Goal: Navigation & Orientation: Understand site structure

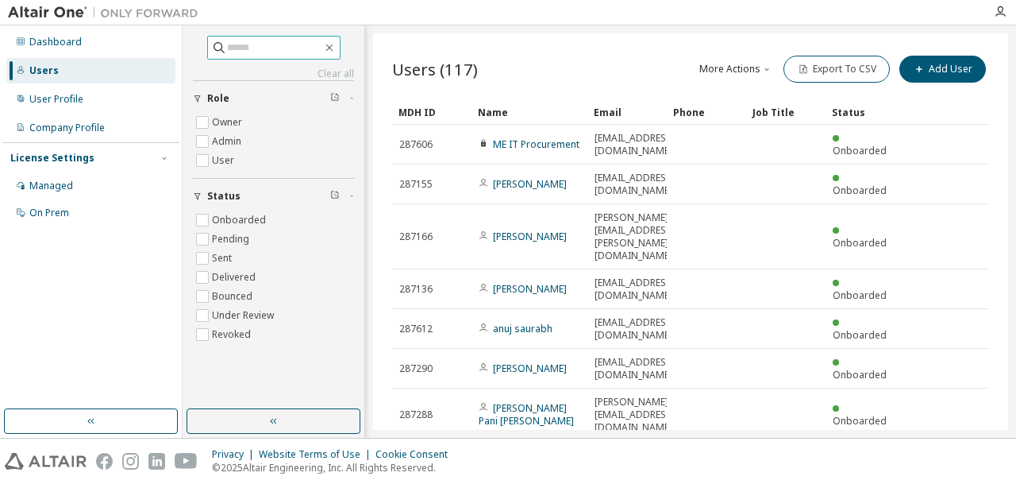
click at [248, 52] on input "text" at bounding box center [274, 48] width 95 height 16
paste input "**********"
type input "**********"
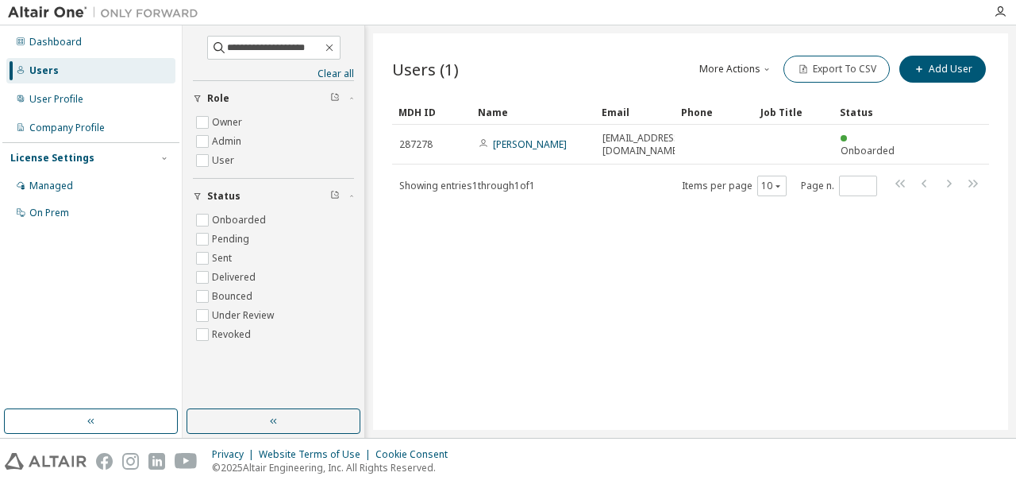
click at [112, 312] on div "Dashboard Users User Profile Company Profile License Settings Managed On Prem" at bounding box center [90, 217] width 177 height 379
click at [42, 47] on div "Dashboard" at bounding box center [55, 42] width 52 height 13
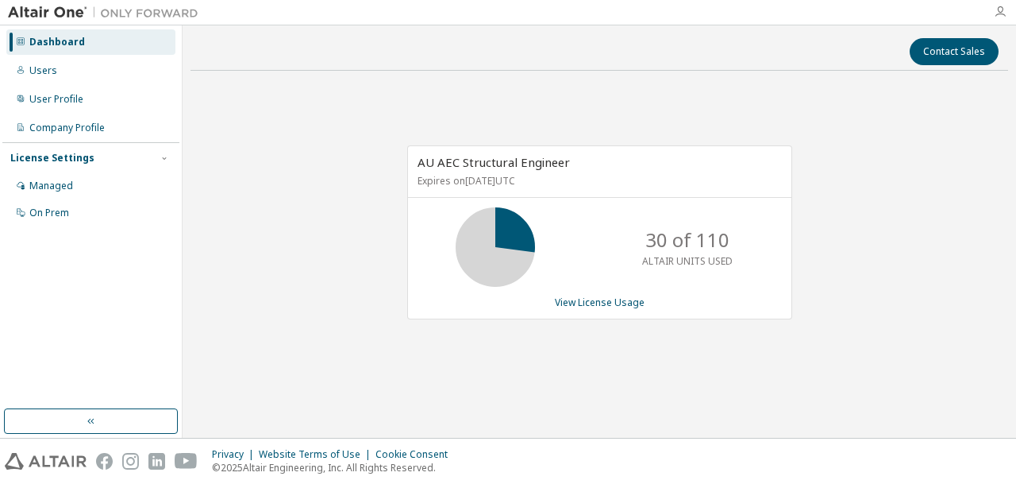
click at [1004, 9] on icon "button" at bounding box center [1000, 12] width 13 height 13
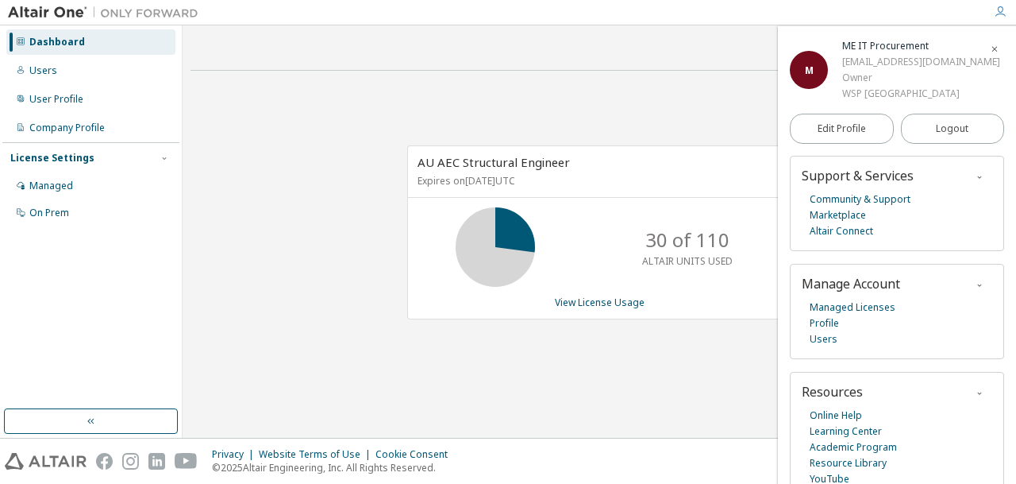
scroll to position [12, 0]
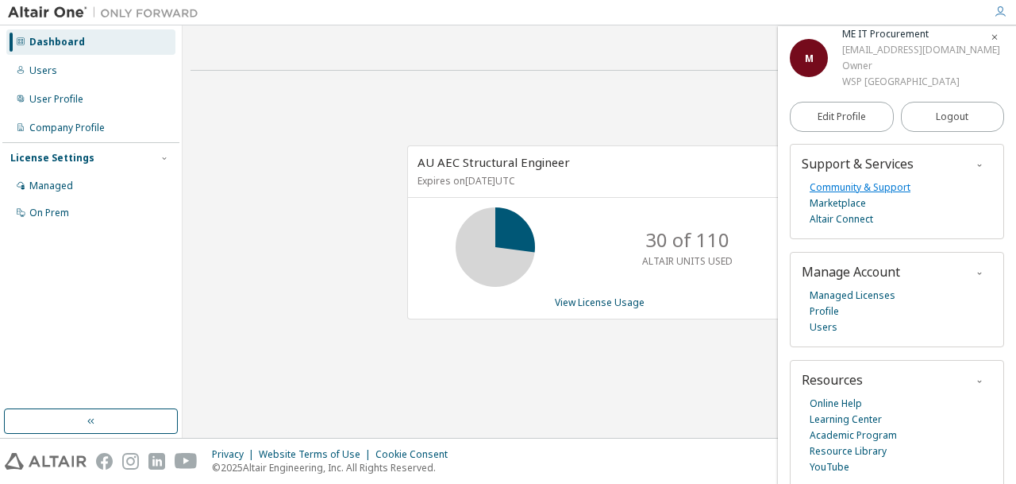
click at [872, 180] on link "Community & Support" at bounding box center [860, 187] width 101 height 16
click at [83, 47] on div "Dashboard" at bounding box center [90, 41] width 169 height 25
click at [57, 6] on img at bounding box center [107, 13] width 198 height 16
click at [48, 10] on img at bounding box center [107, 13] width 198 height 16
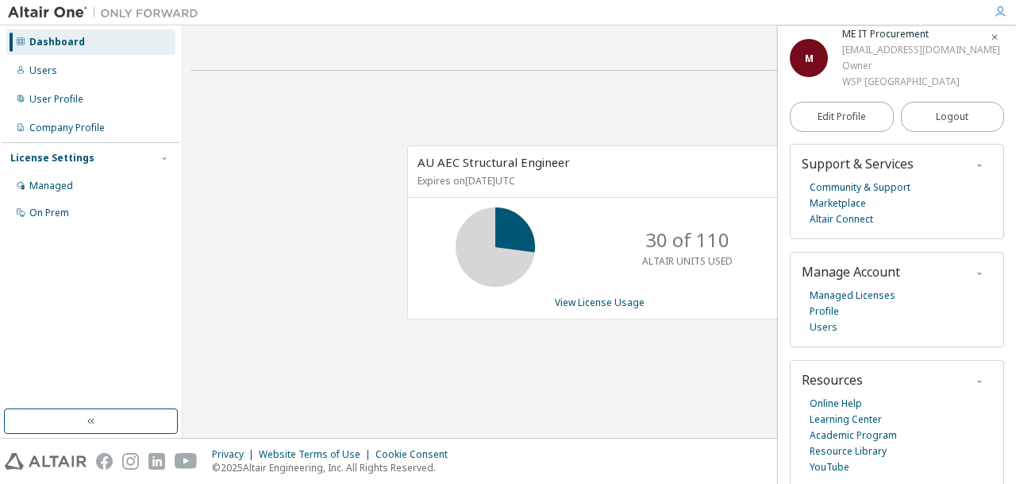
click at [40, 16] on img at bounding box center [107, 13] width 198 height 16
click at [847, 452] on link "Resource Library" at bounding box center [848, 451] width 77 height 16
click at [37, 188] on div "Managed" at bounding box center [51, 185] width 44 height 13
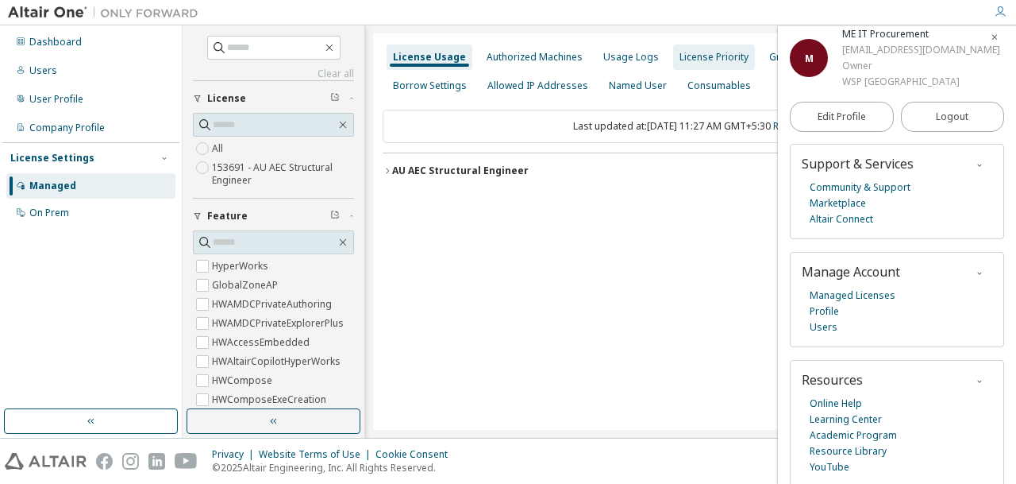
click at [710, 56] on div "License Priority" at bounding box center [714, 57] width 69 height 13
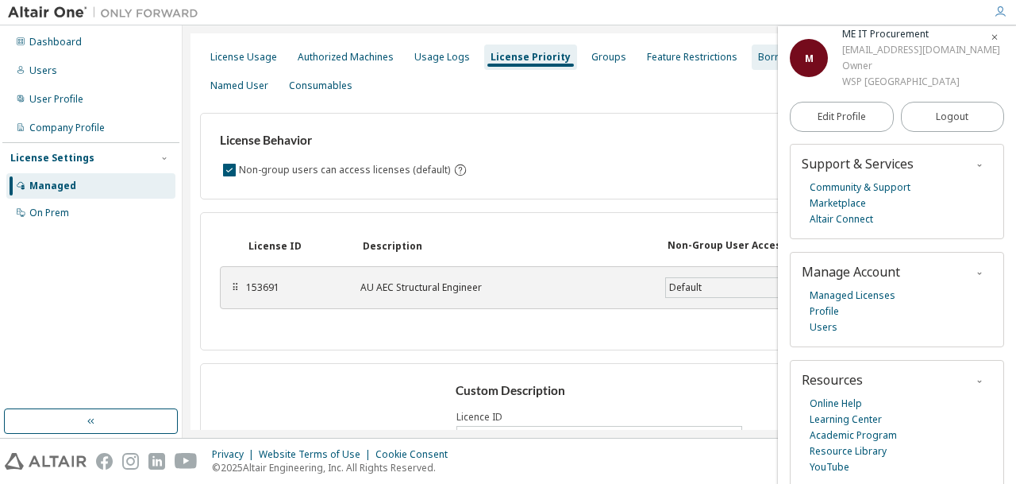
click at [758, 58] on div "Borrow Settings" at bounding box center [795, 57] width 74 height 13
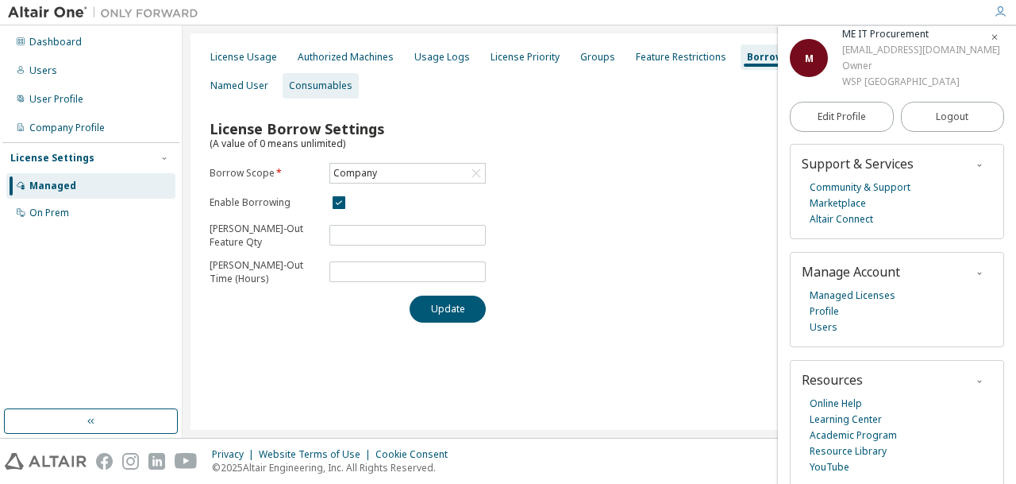
click at [312, 88] on div "Consumables" at bounding box center [321, 85] width 64 height 13
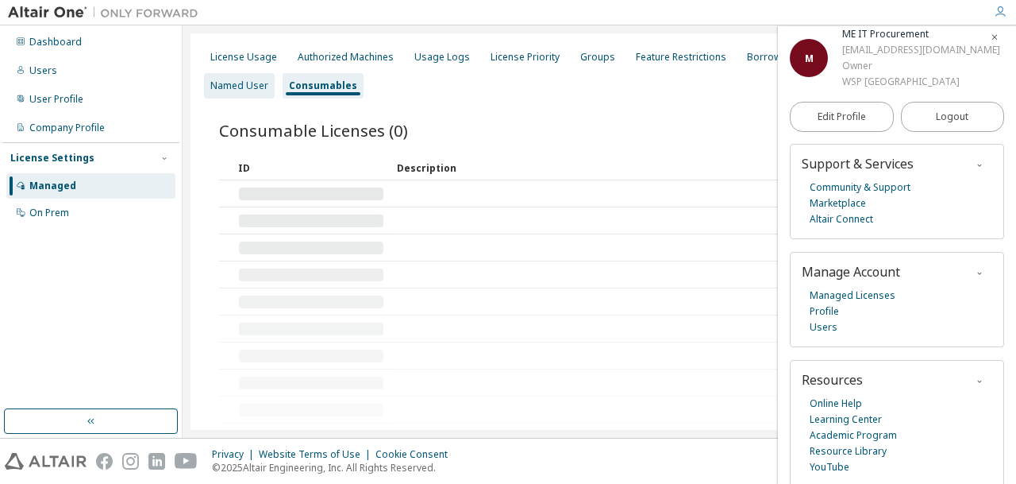
click at [251, 88] on div "Named User" at bounding box center [239, 85] width 58 height 13
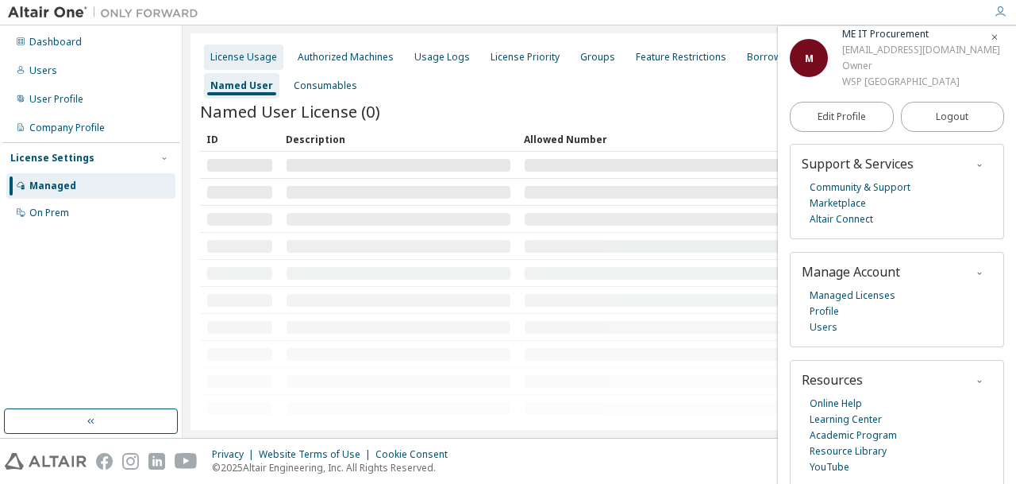
click at [249, 47] on div "License Usage" at bounding box center [243, 56] width 79 height 25
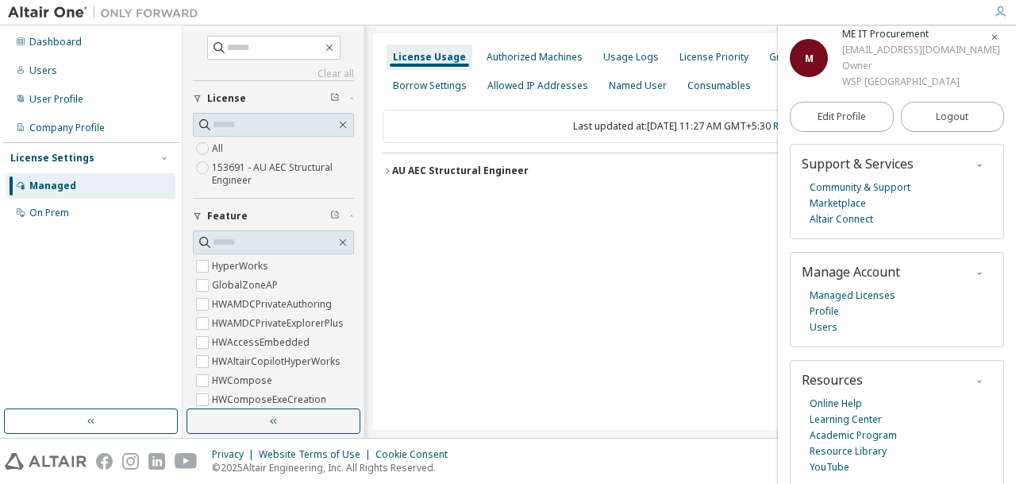
click at [471, 60] on div "License Usage Authorized Machines Usage Logs License Priority Groups Feature Re…" at bounding box center [691, 71] width 616 height 57
click at [498, 60] on div "Authorized Machines" at bounding box center [535, 57] width 96 height 13
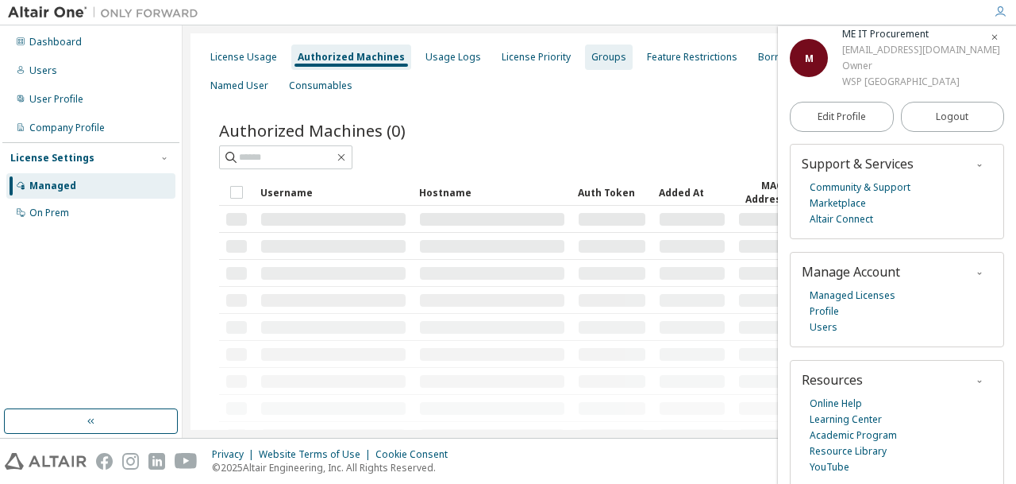
click at [607, 60] on div "Groups" at bounding box center [608, 57] width 35 height 13
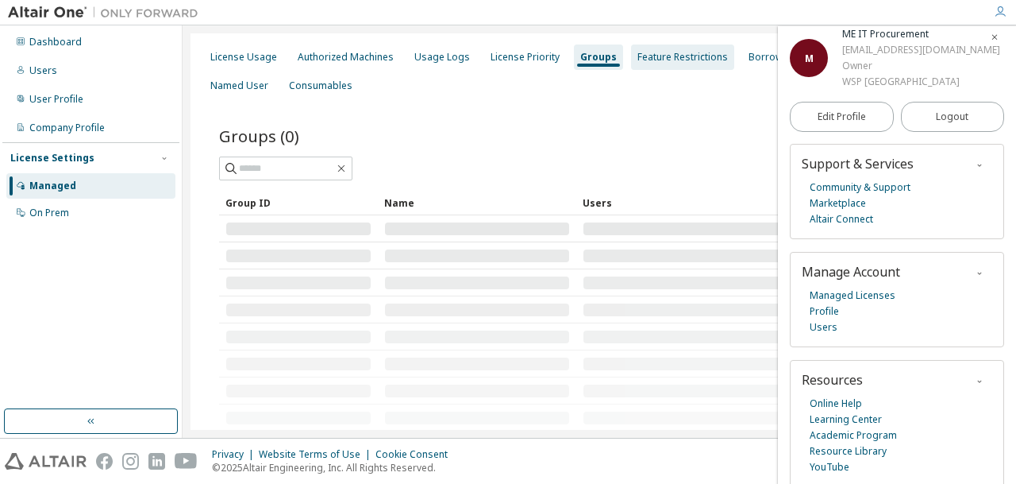
click at [676, 60] on div "Feature Restrictions" at bounding box center [683, 57] width 91 height 13
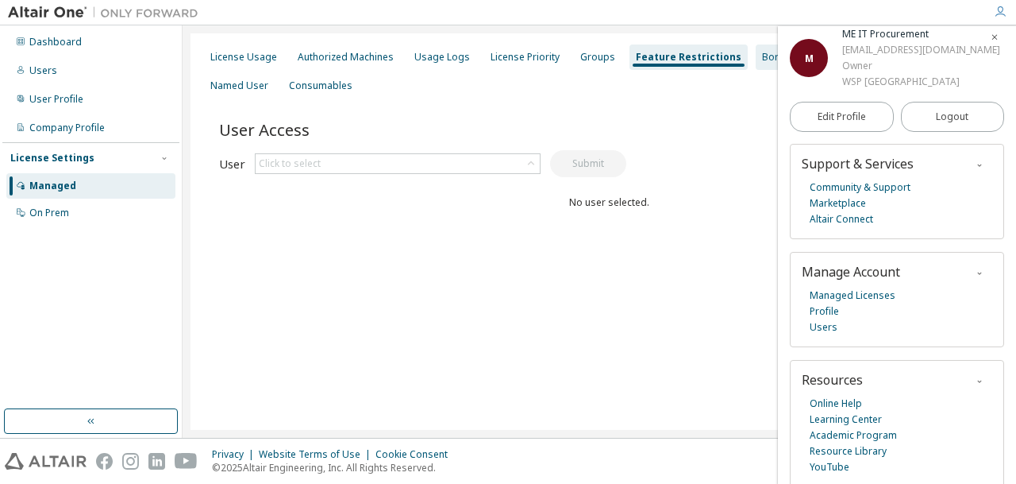
click at [756, 59] on div "Borrow Settings" at bounding box center [799, 56] width 87 height 25
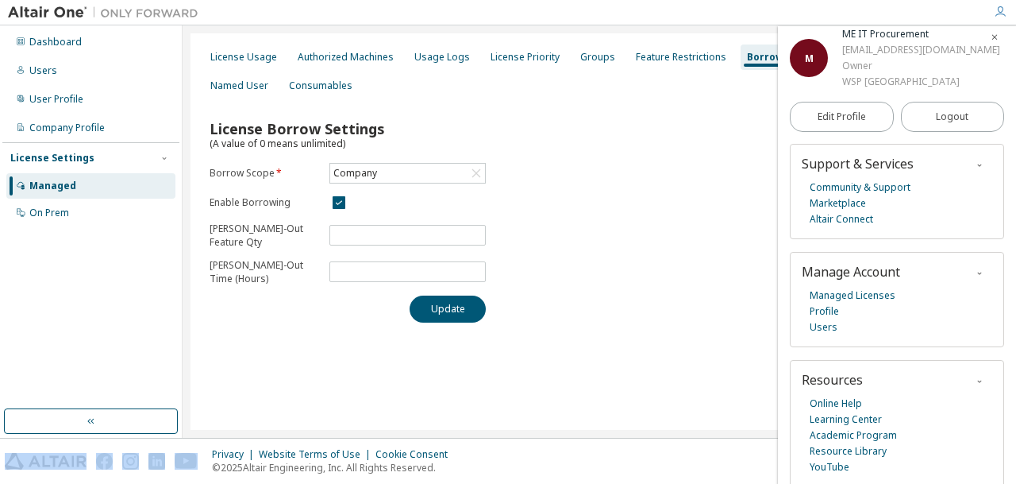
drag, startPoint x: 411, startPoint y: 437, endPoint x: 640, endPoint y: 435, distance: 228.7
click at [640, 435] on div "Dashboard Users User Profile Company Profile License Settings Managed On Prem L…" at bounding box center [508, 242] width 1016 height 484
click at [992, 38] on span "button" at bounding box center [995, 36] width 16 height 25
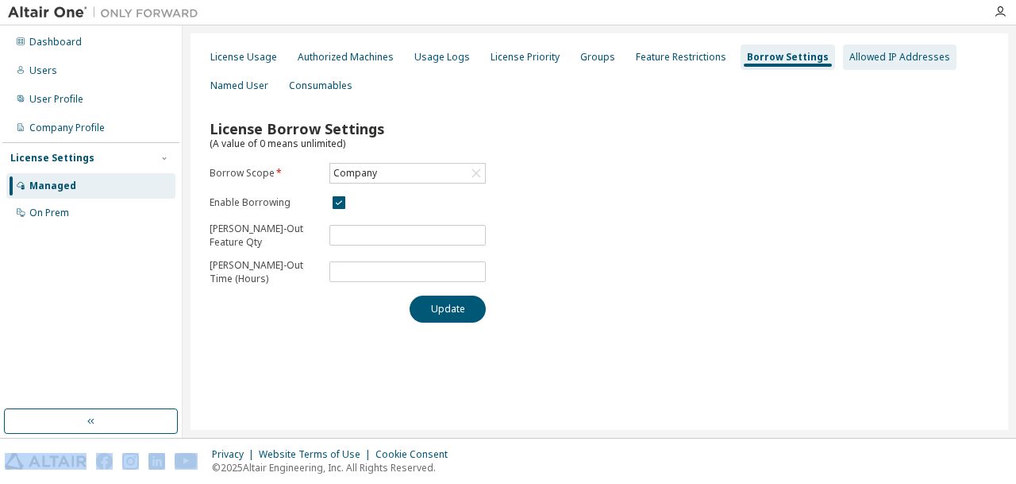
click at [851, 57] on div "Allowed IP Addresses" at bounding box center [900, 57] width 101 height 13
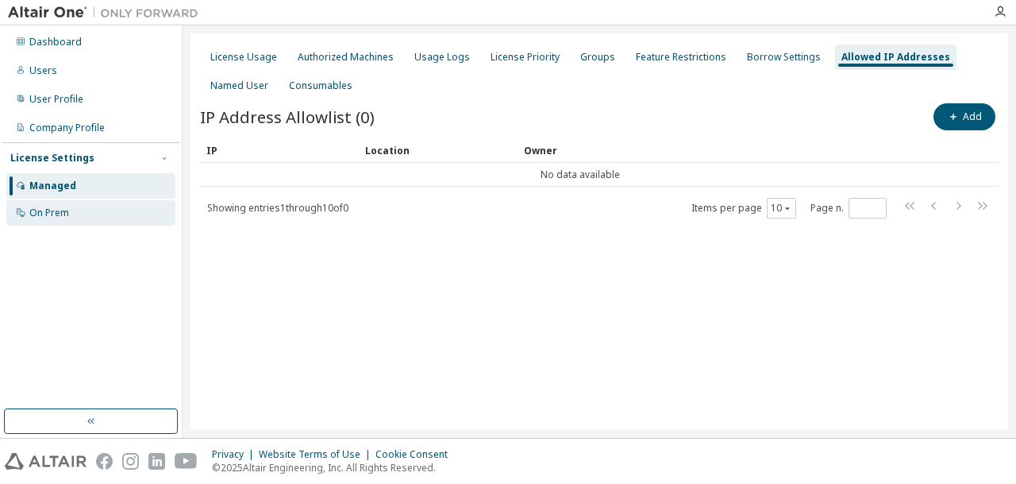
click at [84, 207] on div "On Prem" at bounding box center [90, 212] width 169 height 25
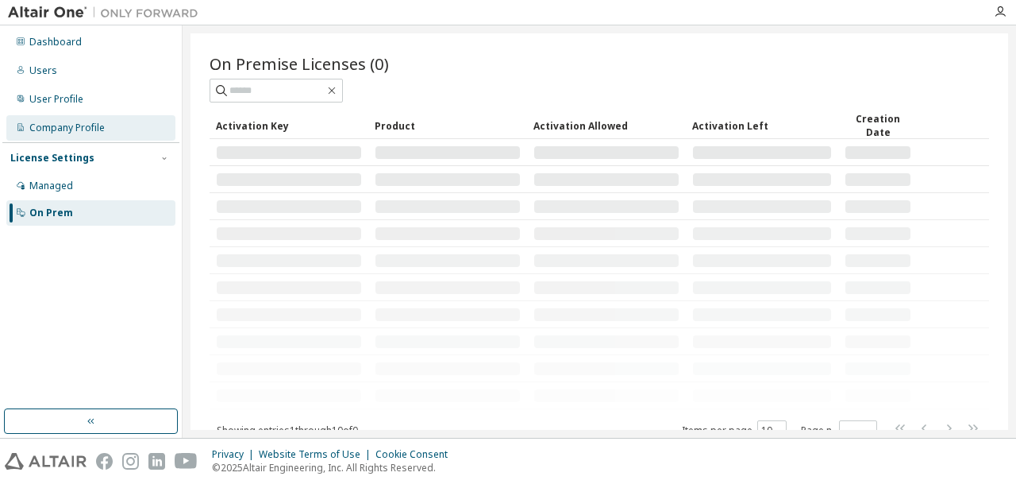
click at [30, 129] on div "Company Profile" at bounding box center [66, 127] width 75 height 13
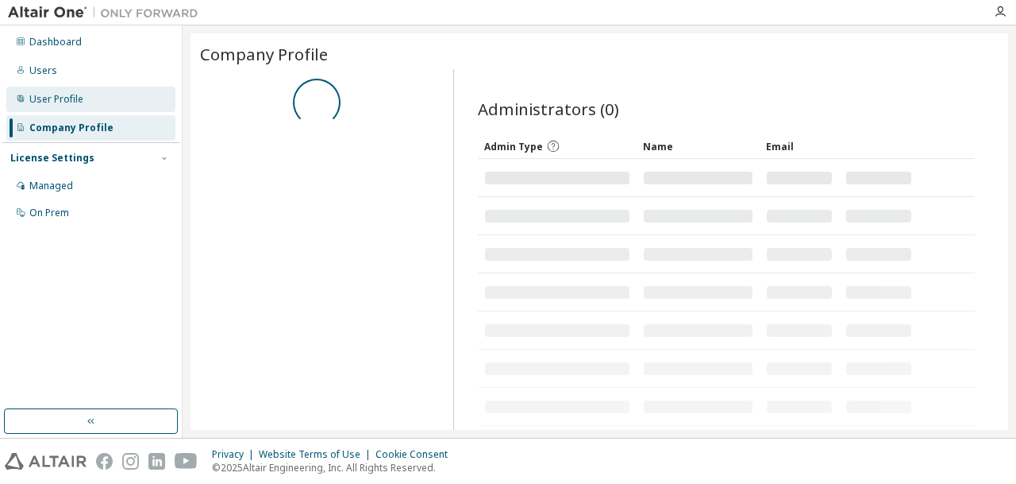
click at [33, 104] on div "User Profile" at bounding box center [56, 99] width 54 height 13
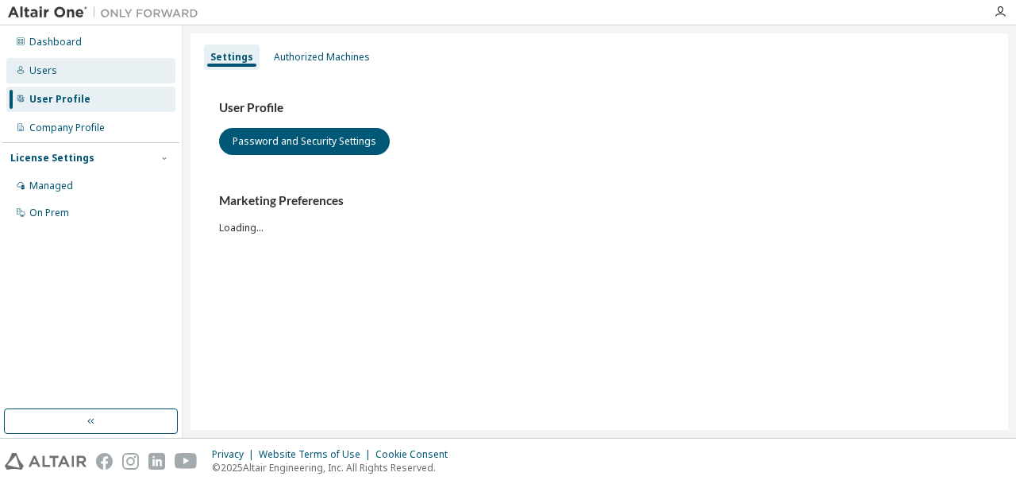
click at [54, 69] on div "Users" at bounding box center [43, 70] width 28 height 13
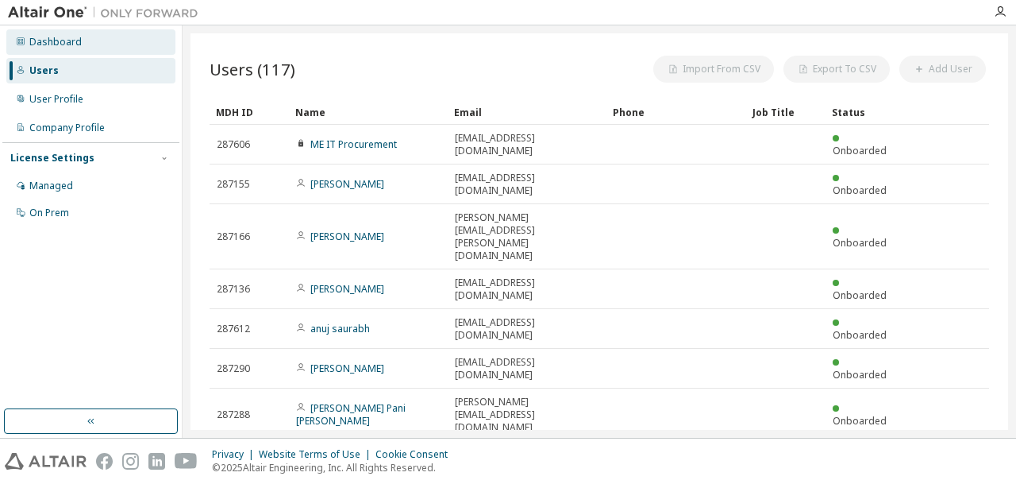
click at [52, 51] on div "Dashboard" at bounding box center [90, 41] width 169 height 25
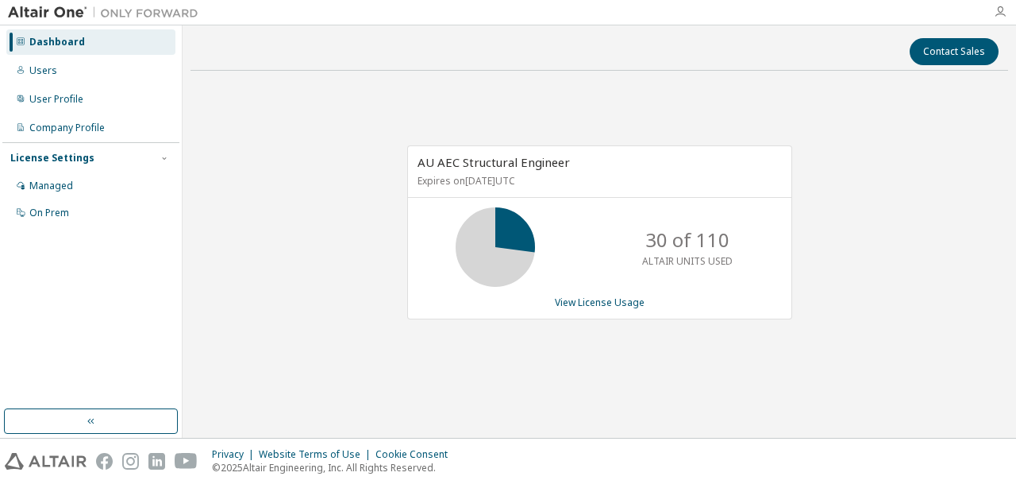
click at [997, 12] on icon "button" at bounding box center [1000, 12] width 13 height 13
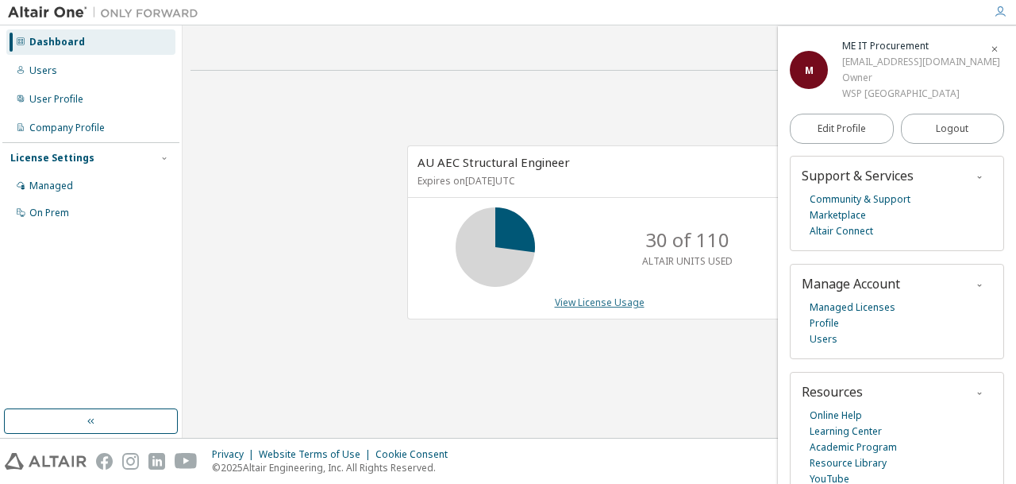
click at [595, 299] on link "View License Usage" at bounding box center [600, 301] width 90 height 13
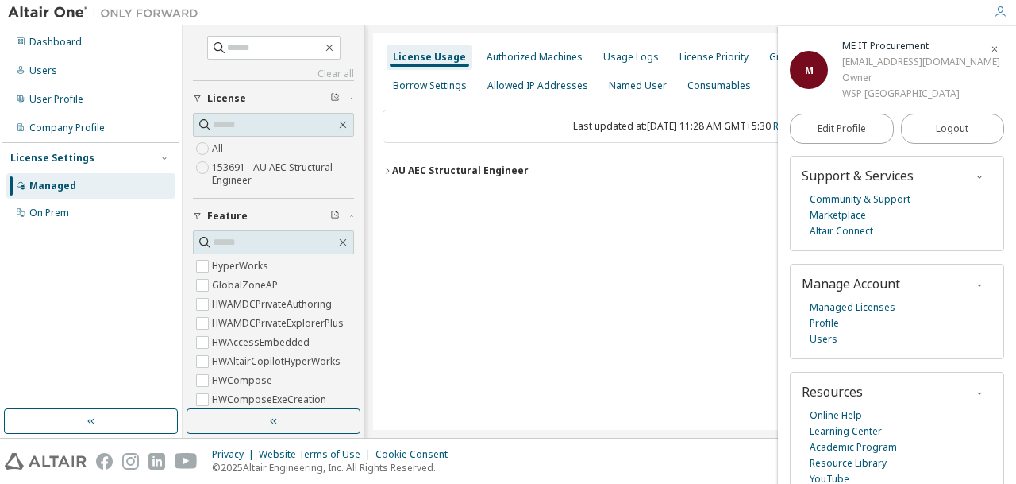
click at [988, 38] on span "button" at bounding box center [995, 48] width 16 height 25
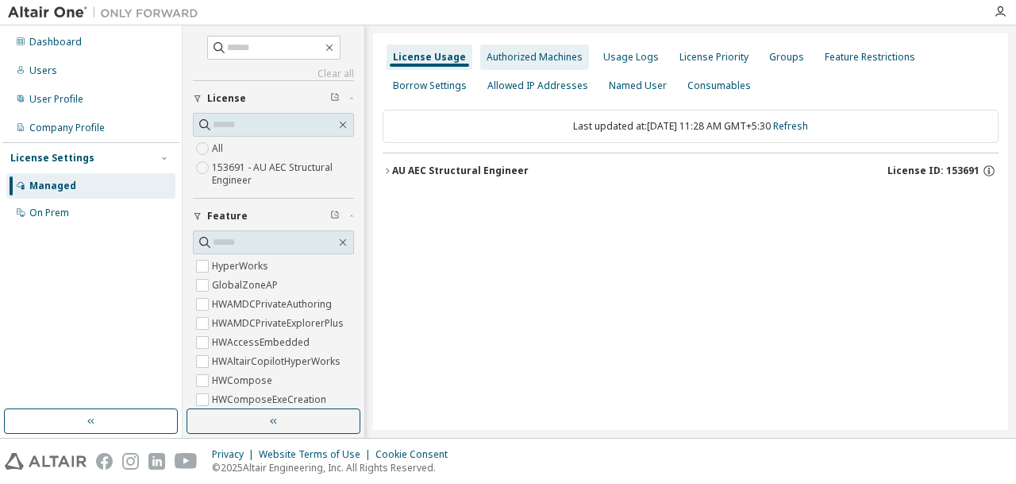
click at [500, 51] on div "Authorized Machines" at bounding box center [535, 57] width 96 height 13
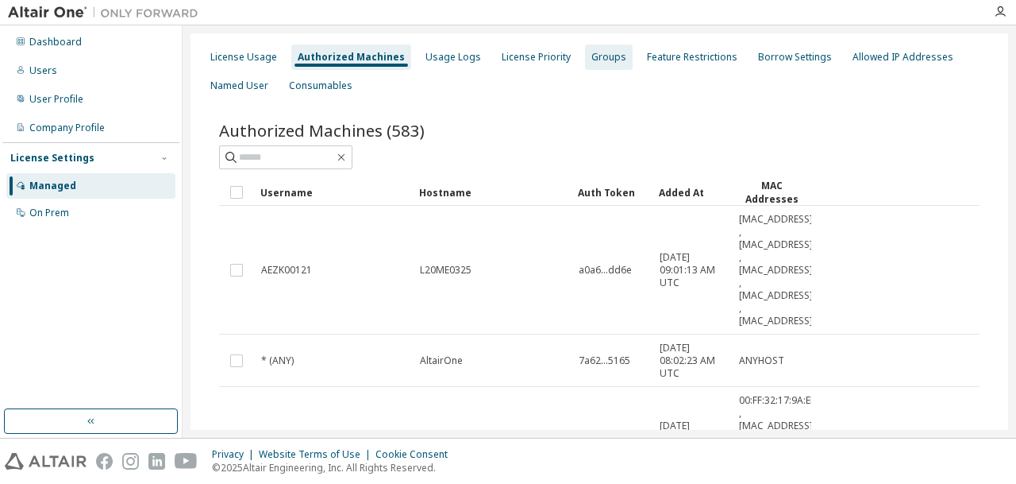
click at [615, 65] on div "Groups" at bounding box center [609, 56] width 48 height 25
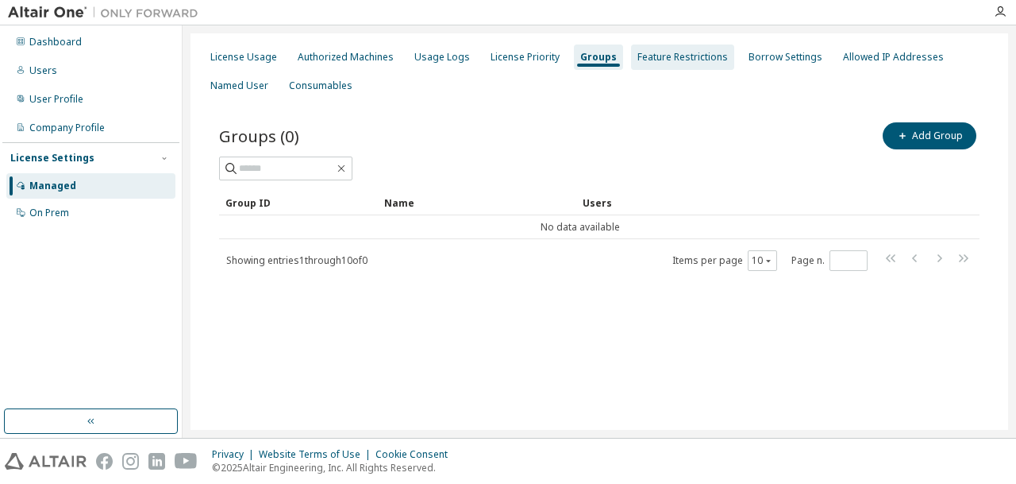
click at [648, 60] on div "Feature Restrictions" at bounding box center [683, 57] width 91 height 13
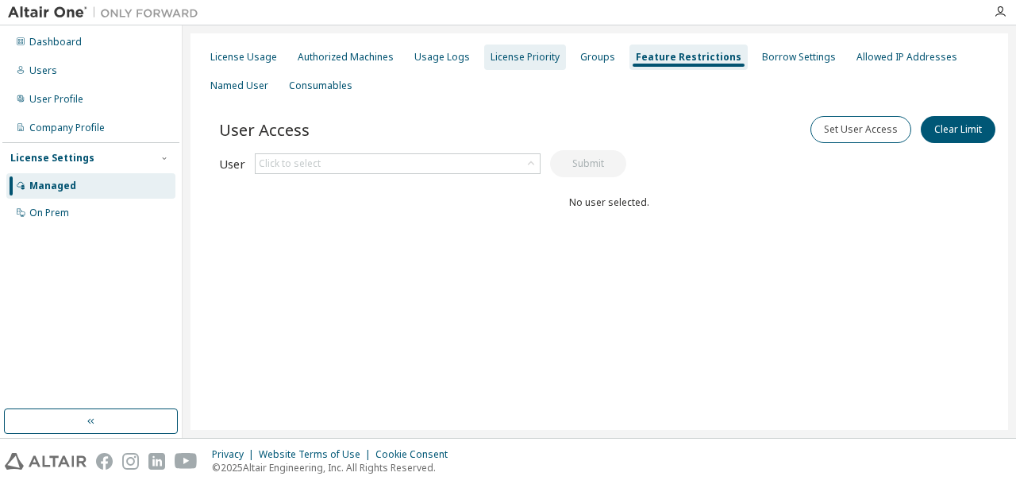
click at [540, 67] on div "License Priority" at bounding box center [525, 56] width 82 height 25
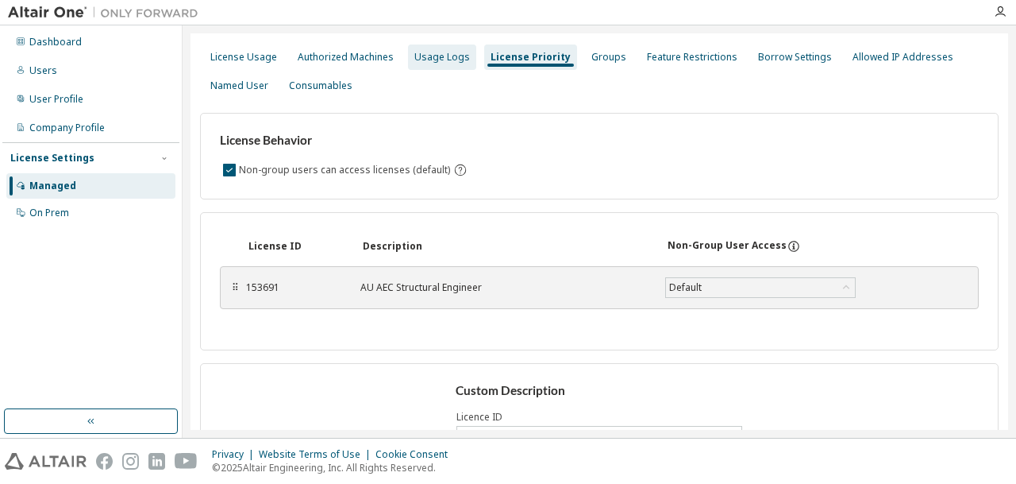
click at [445, 60] on div "Usage Logs" at bounding box center [442, 57] width 56 height 13
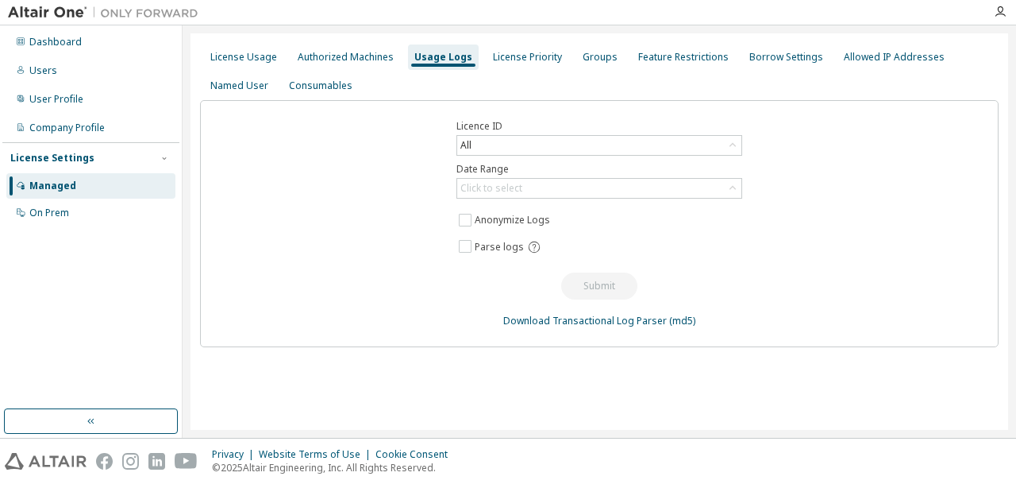
click at [70, 142] on div "License Settings Managed On Prem" at bounding box center [90, 184] width 177 height 85
click at [56, 111] on div "User Profile" at bounding box center [90, 99] width 169 height 25
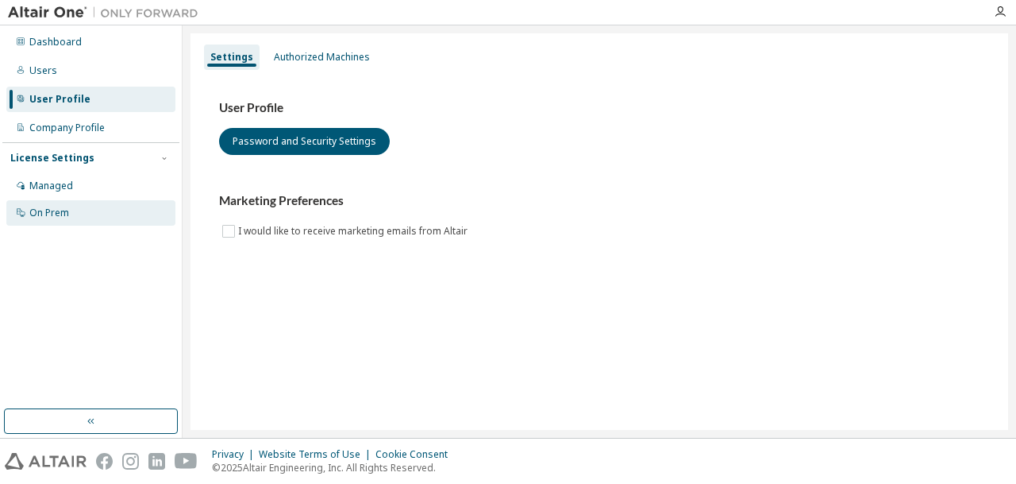
click at [53, 212] on div "On Prem" at bounding box center [49, 212] width 40 height 13
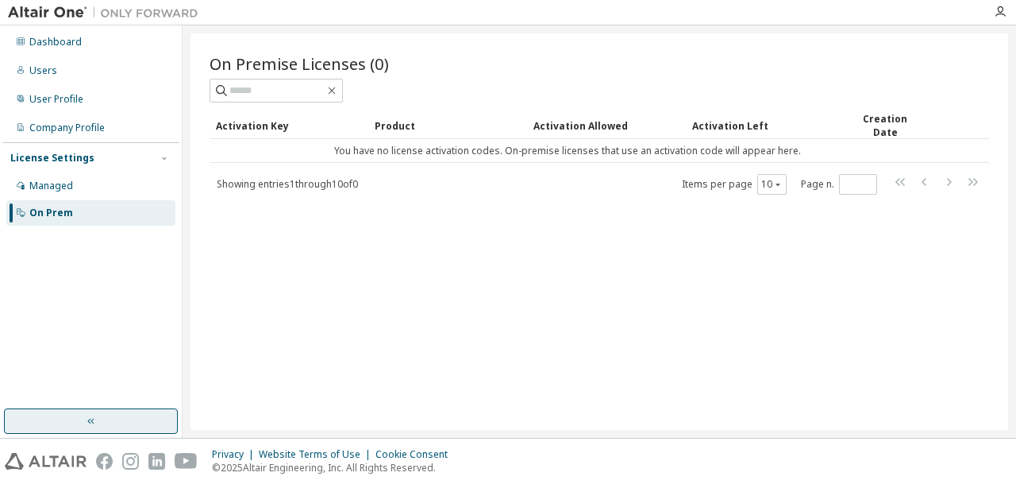
click at [68, 426] on button "button" at bounding box center [91, 420] width 174 height 25
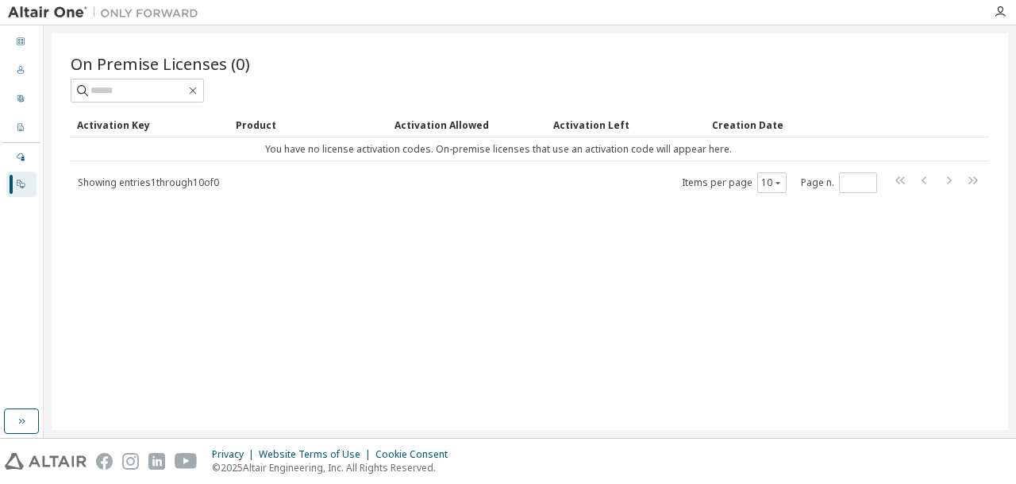
click at [72, 9] on img at bounding box center [107, 13] width 198 height 16
click at [999, 13] on icon "button" at bounding box center [1000, 12] width 13 height 13
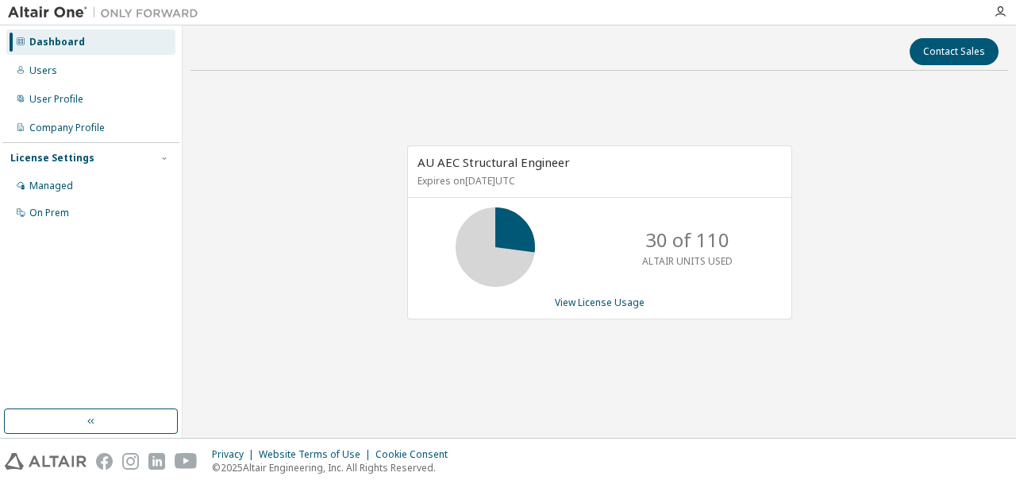
click at [159, 163] on div at bounding box center [164, 158] width 14 height 14
click at [168, 160] on icon "button" at bounding box center [165, 158] width 10 height 10
click at [920, 227] on div "AU AEC Structural Engineer Expires on April 1, 2026 UTC 30 of 110 ALTAIR UNITS …" at bounding box center [600, 240] width 818 height 314
